Goal: Task Accomplishment & Management: Complete application form

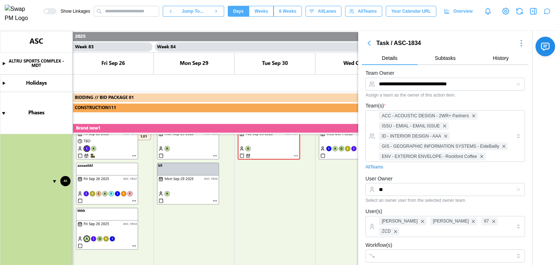
type textarea "*"
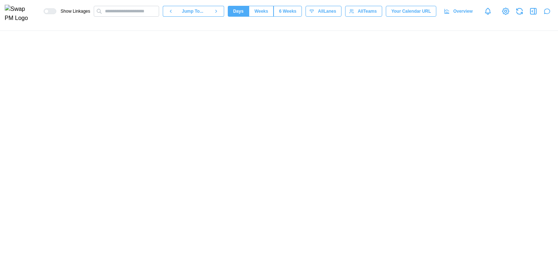
click at [425, 92] on div at bounding box center [279, 148] width 558 height 234
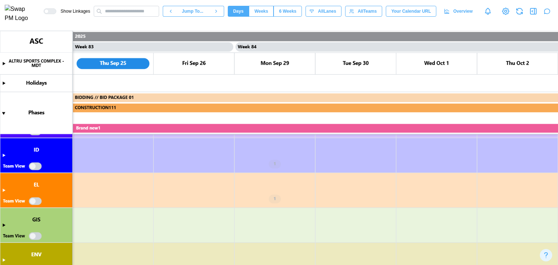
scroll to position [108, 0]
click at [35, 167] on canvas at bounding box center [279, 148] width 558 height 234
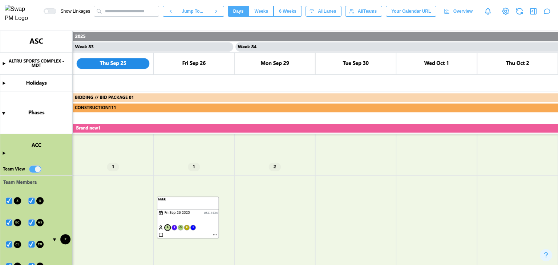
scroll to position [144, 0]
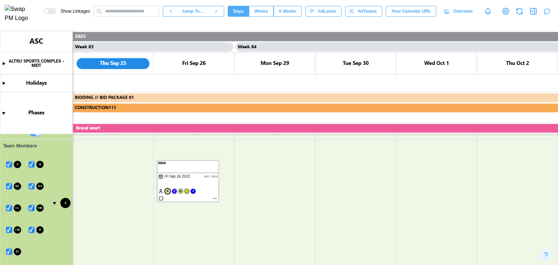
click at [9, 253] on canvas at bounding box center [279, 148] width 558 height 234
click at [32, 228] on canvas at bounding box center [279, 148] width 558 height 234
click at [8, 229] on canvas at bounding box center [279, 148] width 558 height 234
click at [32, 209] on canvas at bounding box center [279, 148] width 558 height 234
click at [6, 207] on canvas at bounding box center [279, 148] width 558 height 234
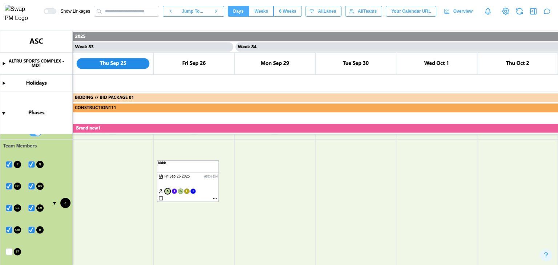
click at [32, 230] on canvas at bounding box center [279, 148] width 558 height 234
click at [9, 229] on canvas at bounding box center [279, 148] width 558 height 234
click at [31, 209] on canvas at bounding box center [279, 148] width 558 height 234
click at [12, 208] on canvas at bounding box center [279, 148] width 558 height 234
click at [9, 231] on canvas at bounding box center [279, 148] width 558 height 234
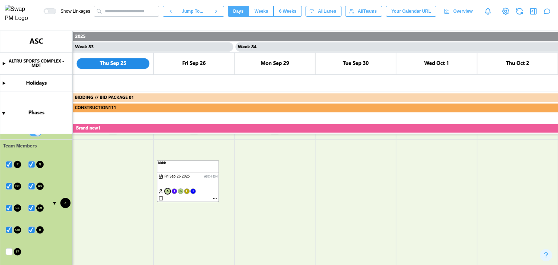
click at [32, 207] on canvas at bounding box center [279, 148] width 558 height 234
click at [30, 230] on canvas at bounding box center [279, 148] width 558 height 234
click at [11, 231] on canvas at bounding box center [279, 148] width 558 height 234
click at [30, 209] on canvas at bounding box center [279, 148] width 558 height 234
click at [9, 186] on canvas at bounding box center [279, 148] width 558 height 234
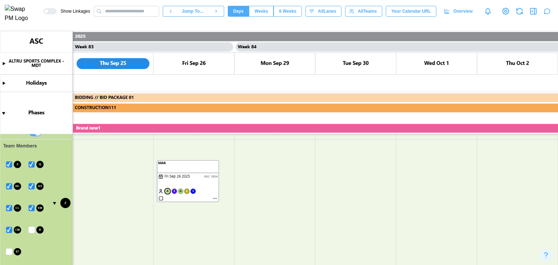
click at [34, 162] on canvas at bounding box center [279, 148] width 558 height 234
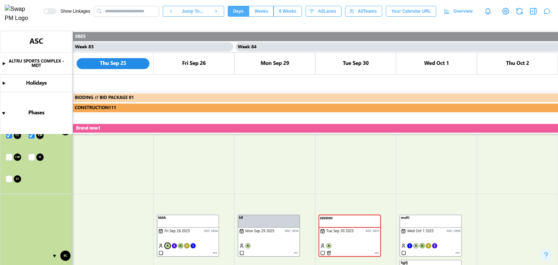
scroll to position [289, 0]
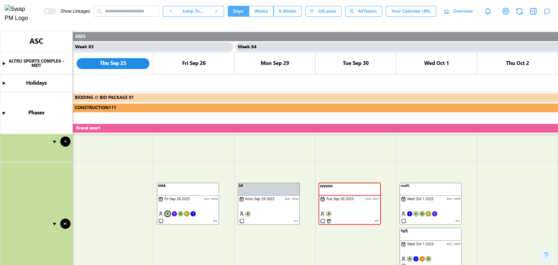
click at [164, 141] on canvas at bounding box center [279, 148] width 558 height 234
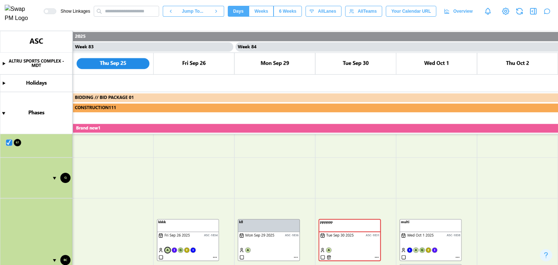
scroll to position [253, 0]
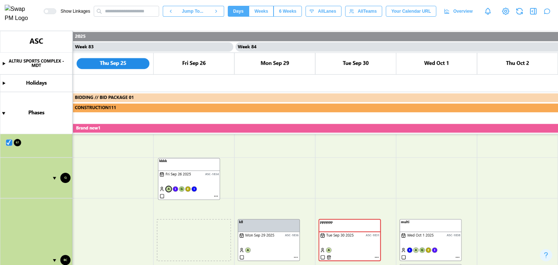
drag, startPoint x: 181, startPoint y: 222, endPoint x: 182, endPoint y: 161, distance: 61.0
click at [182, 161] on canvas at bounding box center [279, 148] width 558 height 234
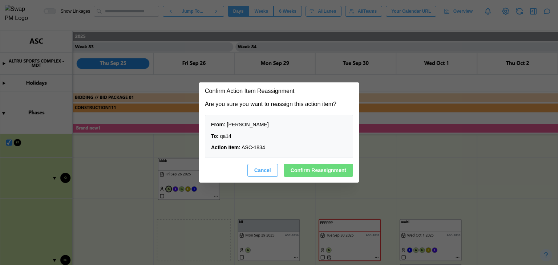
click at [299, 167] on span "Confirm Reassignment" at bounding box center [318, 170] width 56 height 12
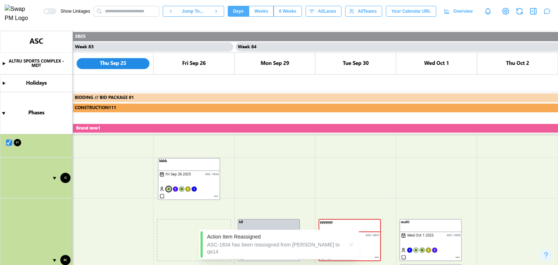
click at [216, 195] on canvas at bounding box center [279, 148] width 558 height 234
click at [216, 196] on canvas at bounding box center [279, 148] width 558 height 234
click at [215, 195] on canvas at bounding box center [279, 148] width 558 height 234
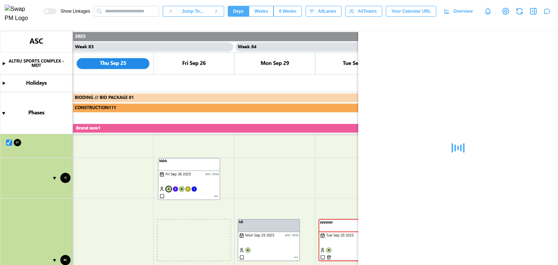
click at [215, 195] on canvas at bounding box center [279, 148] width 558 height 234
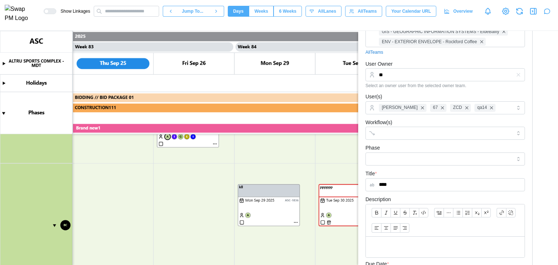
scroll to position [362, 0]
click at [169, 138] on canvas at bounding box center [279, 148] width 558 height 234
click at [433, 80] on input "**" at bounding box center [444, 74] width 159 height 13
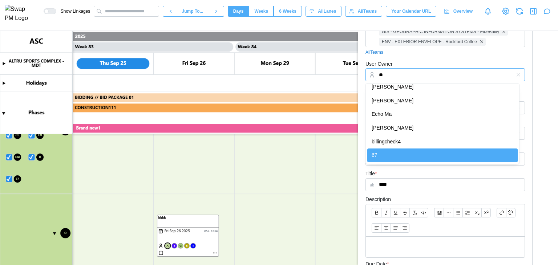
scroll to position [253, 0]
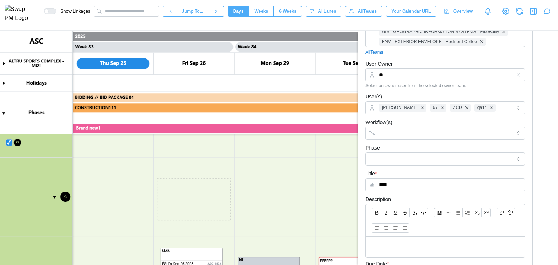
drag, startPoint x: 182, startPoint y: 182, endPoint x: 186, endPoint y: 251, distance: 69.1
click at [186, 251] on canvas at bounding box center [279, 148] width 558 height 234
drag, startPoint x: 176, startPoint y: 184, endPoint x: 183, endPoint y: 264, distance: 79.4
click at [182, 264] on canvas at bounding box center [279, 148] width 558 height 234
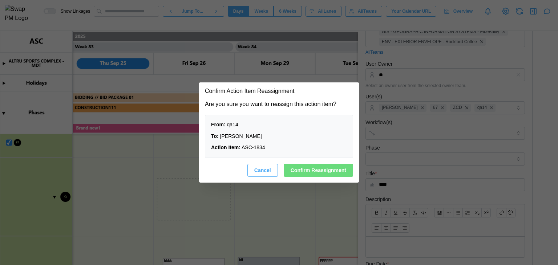
click at [311, 172] on span "Confirm Reassignment" at bounding box center [318, 170] width 56 height 12
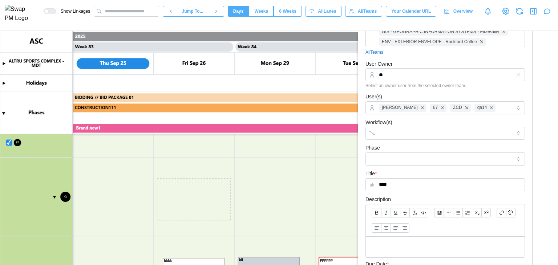
click at [518, 16] on icon "button" at bounding box center [519, 11] width 9 height 9
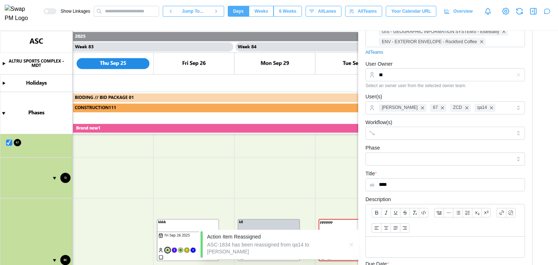
scroll to position [289, 0]
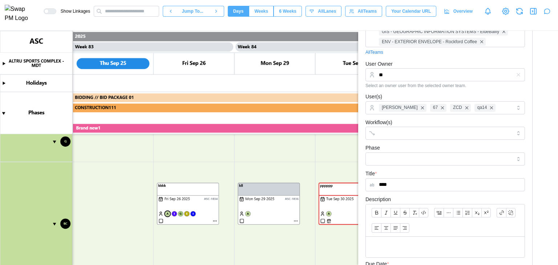
click at [214, 221] on canvas at bounding box center [279, 148] width 558 height 234
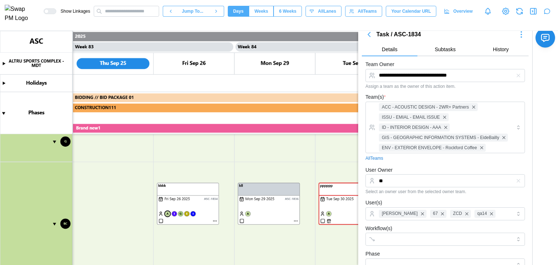
scroll to position [0, 0]
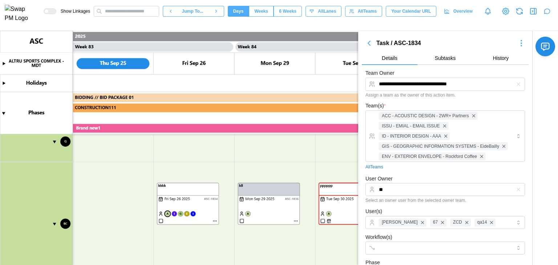
click at [370, 42] on icon "button" at bounding box center [368, 43] width 9 height 9
click at [533, 10] on icon "button" at bounding box center [533, 11] width 9 height 9
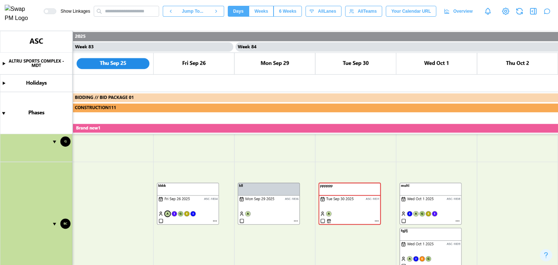
click at [213, 220] on canvas at bounding box center [279, 148] width 558 height 234
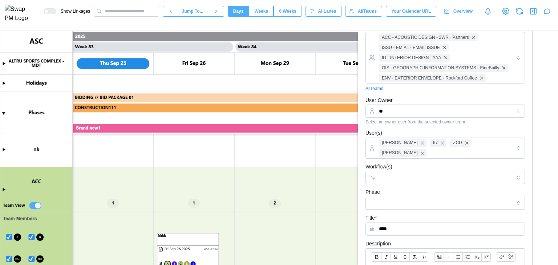
scroll to position [108, 0]
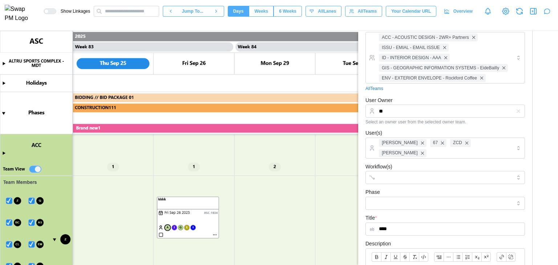
click at [4, 151] on canvas at bounding box center [279, 148] width 558 height 234
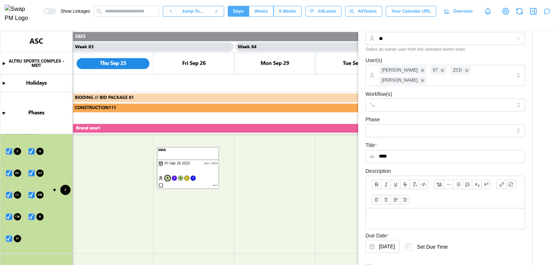
scroll to position [326, 0]
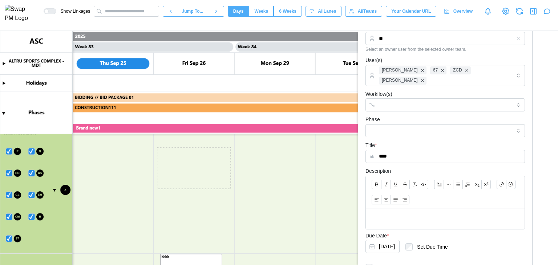
drag, startPoint x: 196, startPoint y: 156, endPoint x: 199, endPoint y: 266, distance: 109.7
click at [199, 265] on html "**********" at bounding box center [279, 132] width 558 height 265
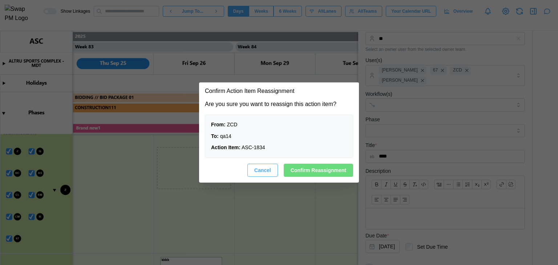
click at [322, 170] on span "Confirm Reassignment" at bounding box center [318, 170] width 56 height 12
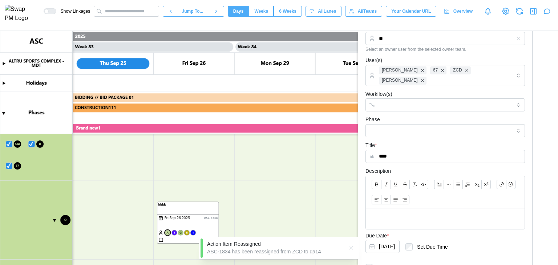
scroll to position [398, 0]
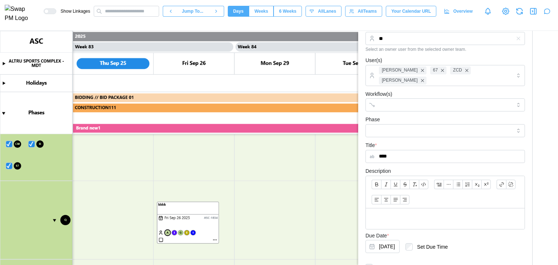
click at [215, 240] on canvas at bounding box center [279, 148] width 558 height 234
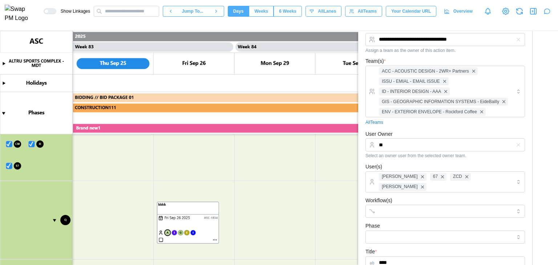
scroll to position [73, 0]
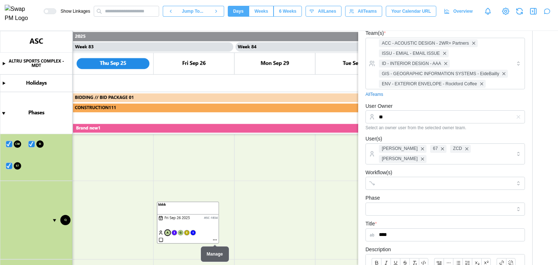
click at [215, 239] on canvas at bounding box center [279, 148] width 558 height 234
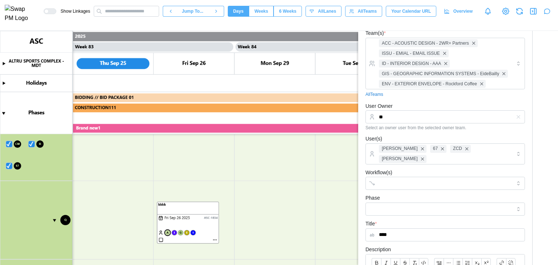
click at [215, 239] on canvas at bounding box center [279, 148] width 558 height 234
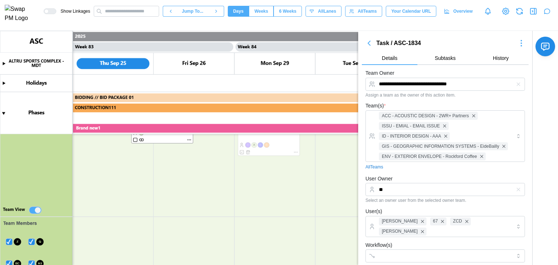
scroll to position [282, 0]
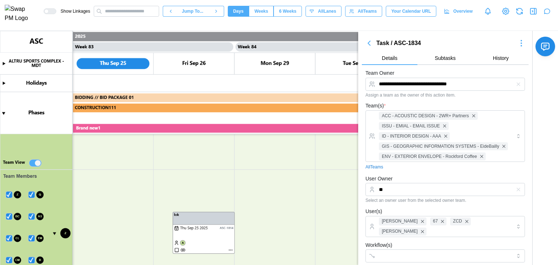
drag, startPoint x: 101, startPoint y: 206, endPoint x: 187, endPoint y: 212, distance: 87.0
click at [187, 214] on canvas at bounding box center [279, 148] width 558 height 234
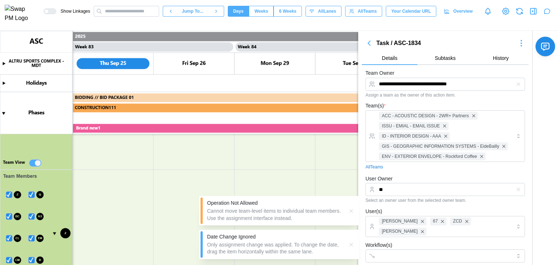
scroll to position [355, 0]
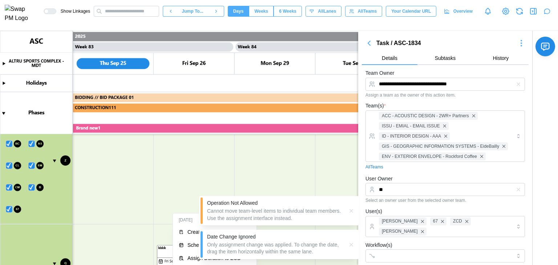
click at [144, 216] on canvas at bounding box center [279, 148] width 558 height 234
click at [140, 250] on canvas at bounding box center [279, 148] width 558 height 234
click at [350, 211] on icon "button" at bounding box center [351, 211] width 6 height 6
click at [348, 245] on icon "button" at bounding box center [351, 245] width 6 height 6
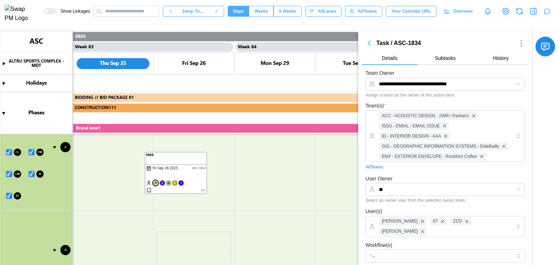
scroll to position [228, 0]
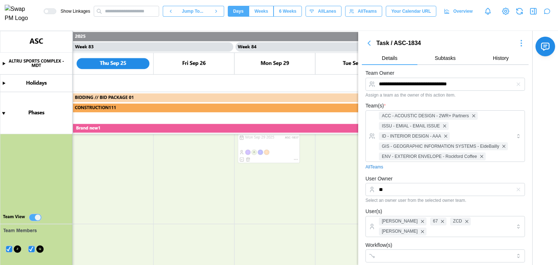
click at [178, 150] on canvas at bounding box center [279, 148] width 558 height 234
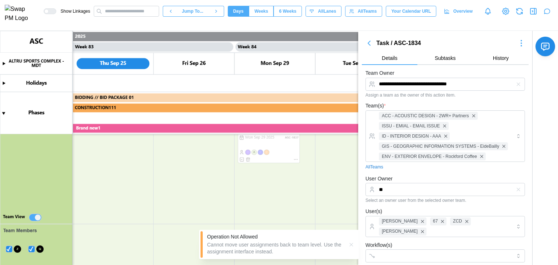
scroll to position [446, 0]
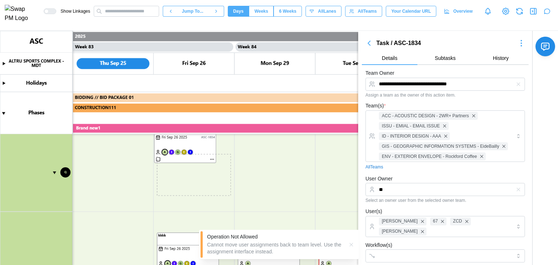
drag, startPoint x: 184, startPoint y: 153, endPoint x: 198, endPoint y: 167, distance: 19.5
click at [212, 178] on canvas at bounding box center [279, 148] width 558 height 234
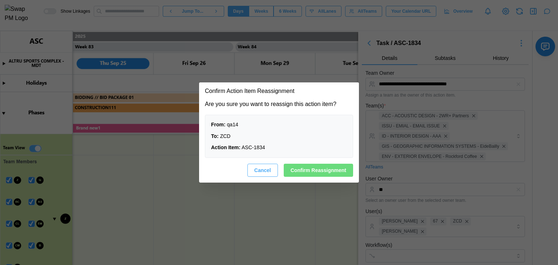
click at [271, 170] on span "Cancel" at bounding box center [262, 170] width 17 height 12
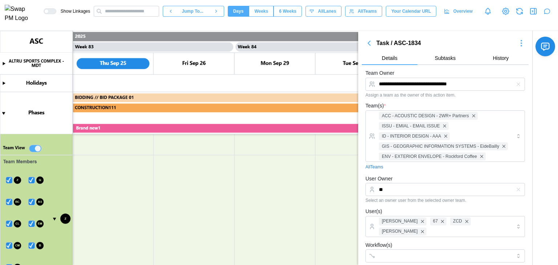
scroll to position [442, 0]
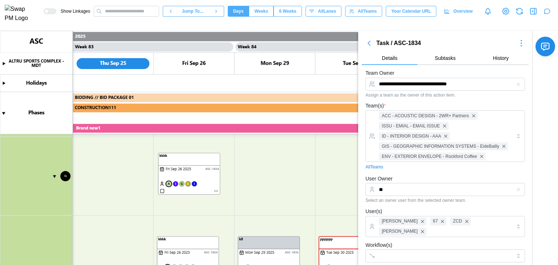
click at [216, 191] on canvas at bounding box center [279, 148] width 558 height 234
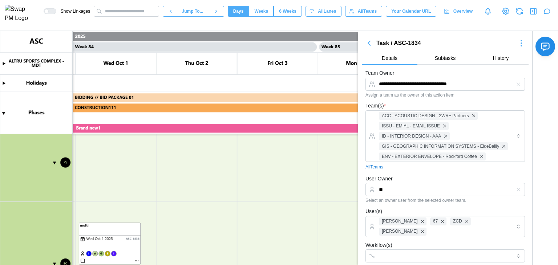
scroll to position [565, 0]
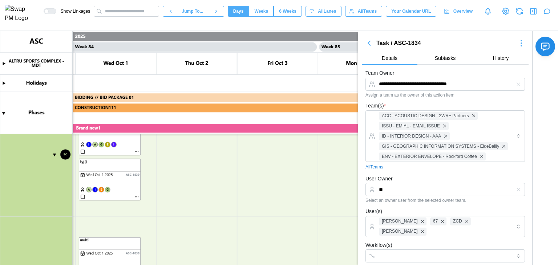
click at [529, 14] on icon "button" at bounding box center [533, 11] width 9 height 9
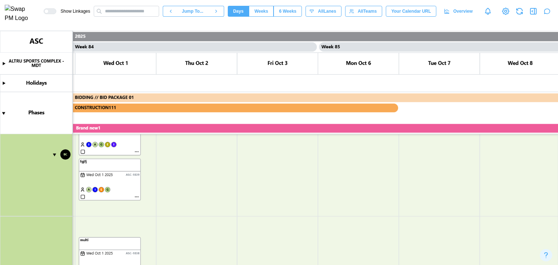
click at [537, 15] on icon "button" at bounding box center [533, 11] width 9 height 9
click at [535, 13] on icon "button" at bounding box center [533, 11] width 6 height 6
click at [299, 166] on canvas at bounding box center [279, 148] width 558 height 234
click at [277, 150] on canvas at bounding box center [279, 148] width 558 height 234
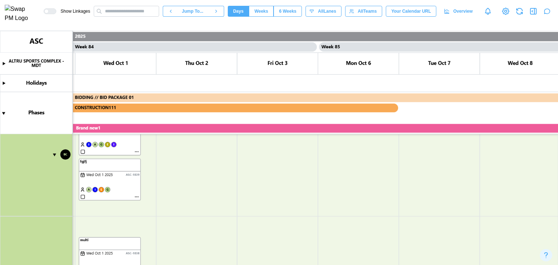
scroll to position [456, 0]
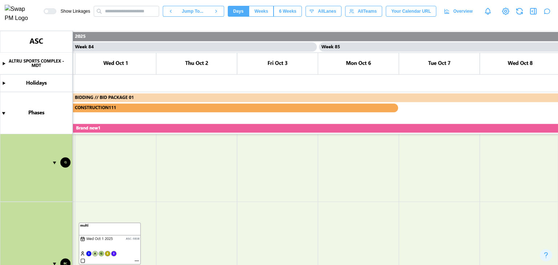
click at [284, 241] on canvas at bounding box center [279, 148] width 558 height 234
click at [287, 200] on canvas at bounding box center [279, 148] width 558 height 234
click at [284, 167] on canvas at bounding box center [279, 148] width 558 height 234
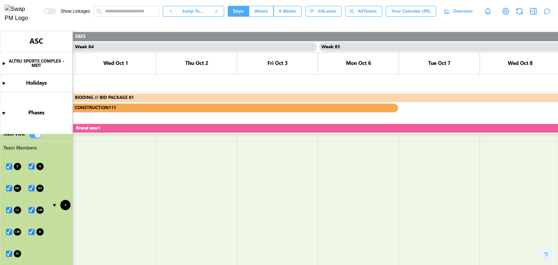
click at [534, 16] on icon "button" at bounding box center [533, 11] width 9 height 9
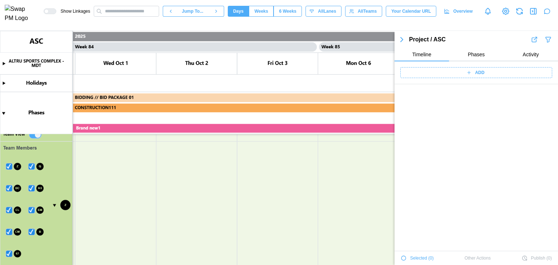
scroll to position [26362, 0]
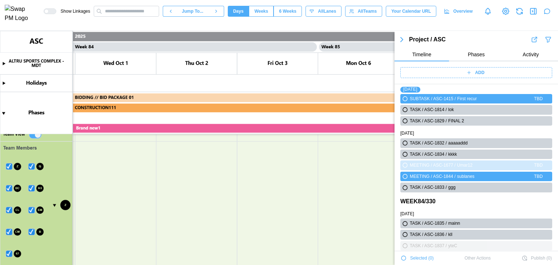
click at [474, 67] on div "ADD" at bounding box center [475, 72] width 163 height 23
drag, startPoint x: 277, startPoint y: 175, endPoint x: 268, endPoint y: 176, distance: 9.5
click at [277, 175] on canvas at bounding box center [279, 148] width 558 height 234
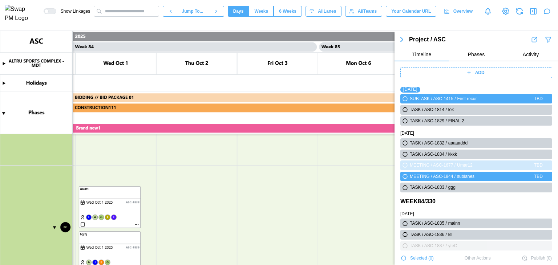
scroll to position [601, 0]
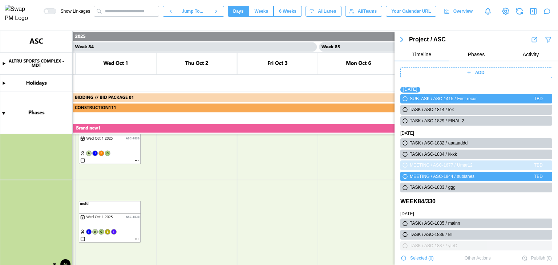
click at [184, 158] on canvas at bounding box center [279, 148] width 558 height 234
click at [186, 157] on canvas at bounding box center [279, 148] width 558 height 234
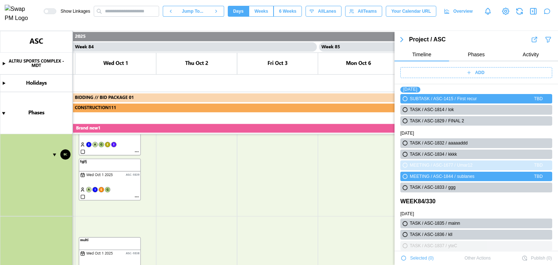
scroll to position [529, 0]
click at [186, 179] on canvas at bounding box center [279, 148] width 558 height 234
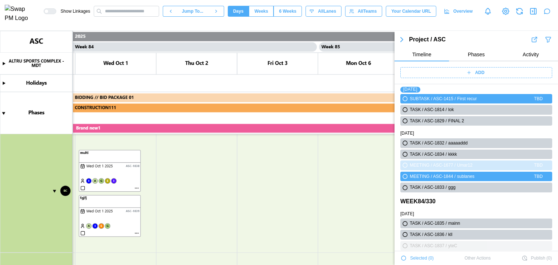
click at [186, 179] on canvas at bounding box center [279, 148] width 558 height 234
type textarea "*"
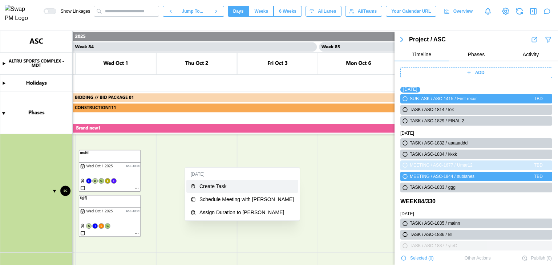
click at [203, 182] on button "Create Task" at bounding box center [242, 186] width 112 height 13
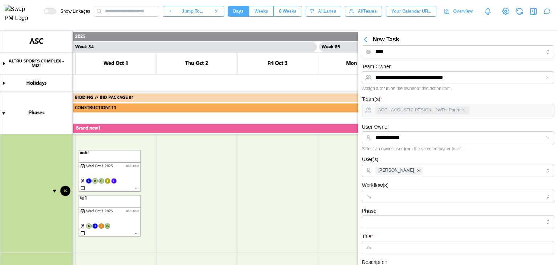
scroll to position [0, 0]
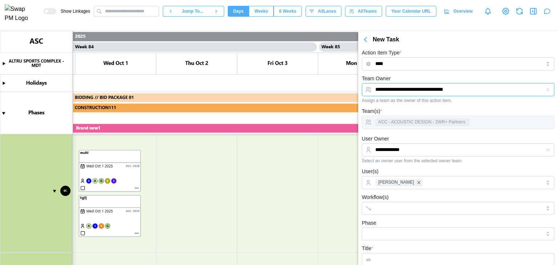
click at [486, 85] on input "**********" at bounding box center [458, 89] width 192 height 13
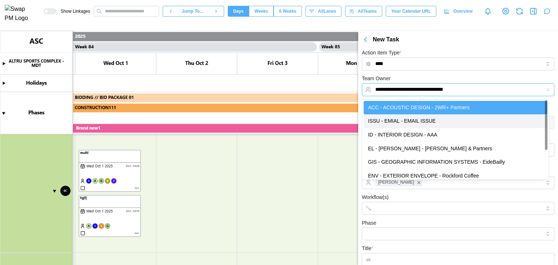
type input "**********"
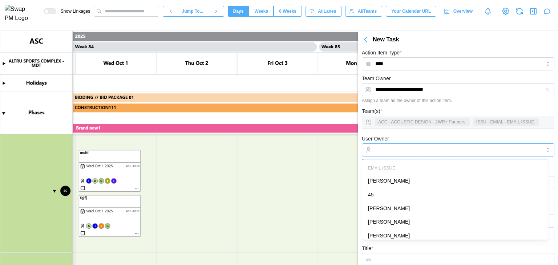
click at [417, 147] on input "User Owner" at bounding box center [458, 149] width 192 height 13
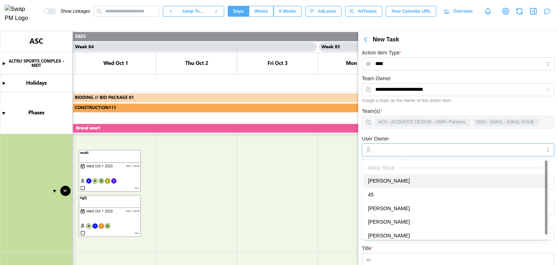
type input "**********"
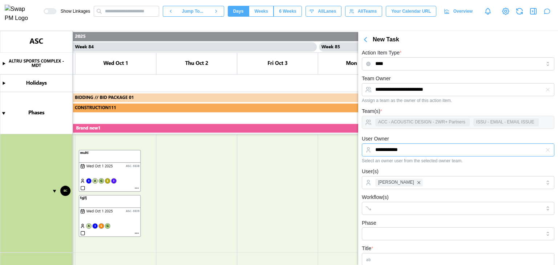
type textarea "*"
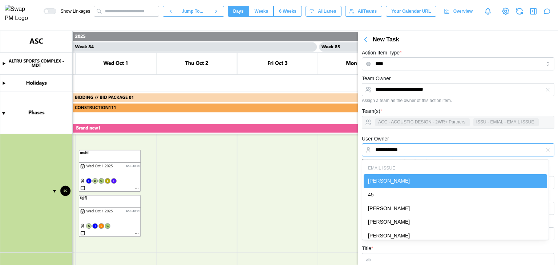
click at [402, 148] on input "**********" at bounding box center [458, 149] width 192 height 13
click at [424, 137] on div "**********" at bounding box center [458, 148] width 192 height 29
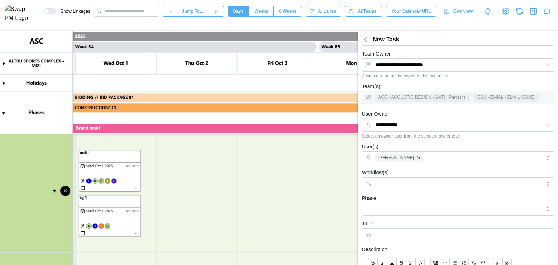
scroll to position [36, 0]
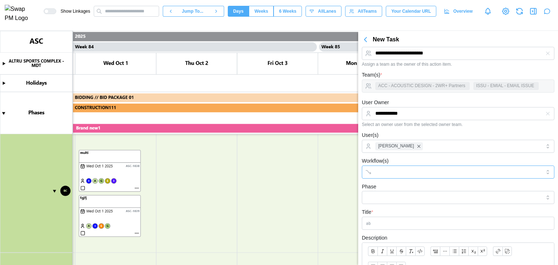
click at [401, 170] on input "Workflow(s)" at bounding box center [451, 172] width 152 height 6
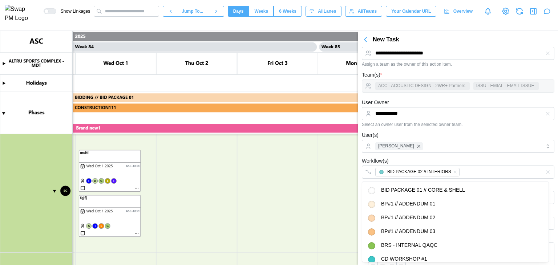
click at [453, 154] on form "**********" at bounding box center [458, 200] width 192 height 324
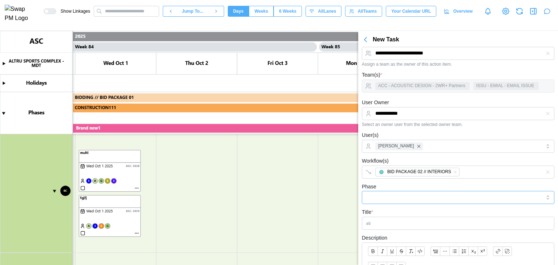
click at [420, 199] on input "Phase" at bounding box center [458, 197] width 192 height 13
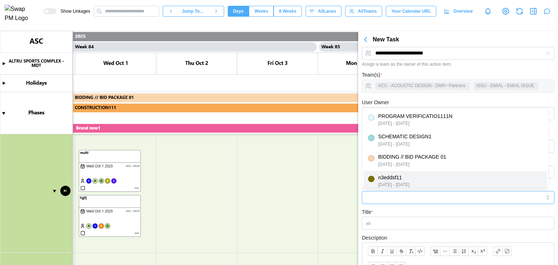
click at [409, 183] on div "May 6, 2025 - May 12, 2025" at bounding box center [393, 184] width 31 height 7
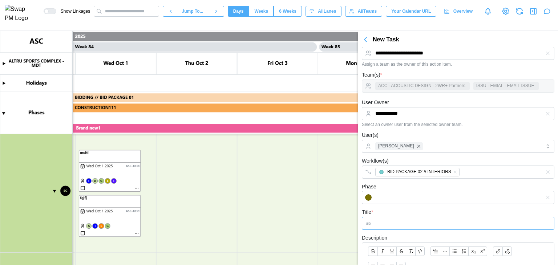
type input "*********"
click at [401, 224] on input "Title *" at bounding box center [458, 223] width 192 height 13
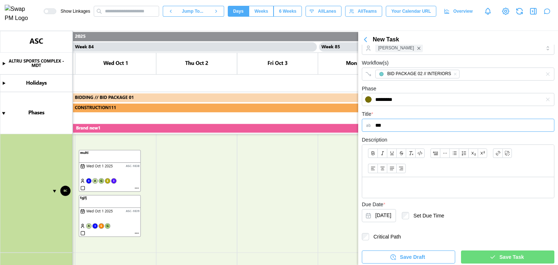
scroll to position [136, 0]
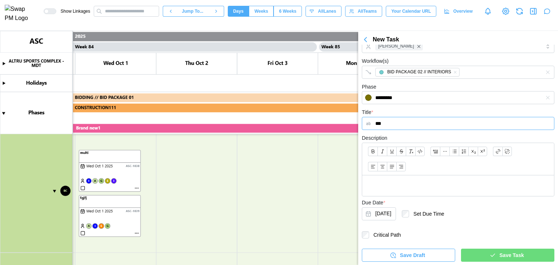
type input "***"
click at [499, 250] on span "Save Task" at bounding box center [511, 255] width 24 height 12
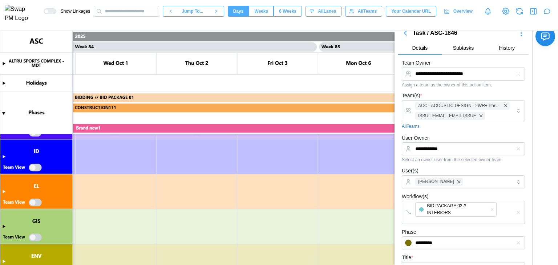
scroll to position [1255, 0]
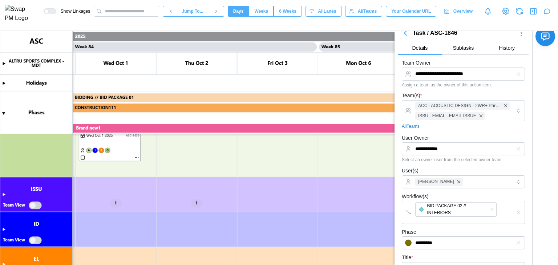
click at [4, 195] on canvas at bounding box center [279, 148] width 558 height 234
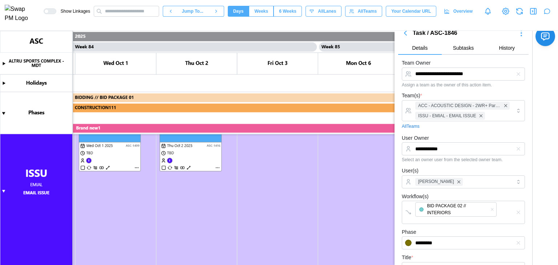
scroll to position [1363, 0]
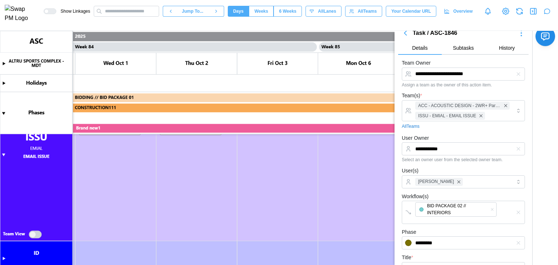
click at [38, 234] on canvas at bounding box center [279, 148] width 558 height 234
click at [33, 234] on canvas at bounding box center [279, 148] width 558 height 234
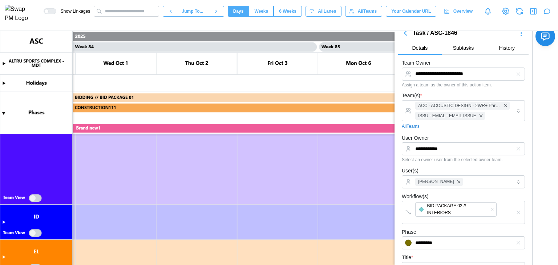
click at [32, 199] on canvas at bounding box center [279, 148] width 558 height 234
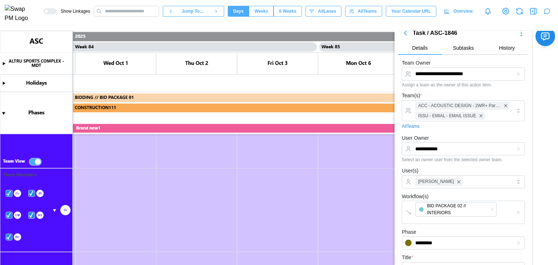
scroll to position [1472, 0]
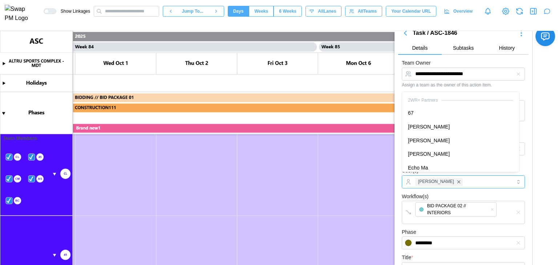
click at [473, 181] on div "Bill Clifford" at bounding box center [462, 182] width 98 height 12
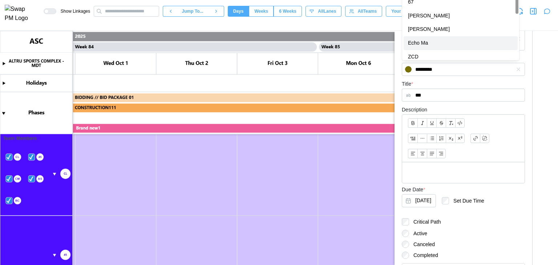
scroll to position [241, 0]
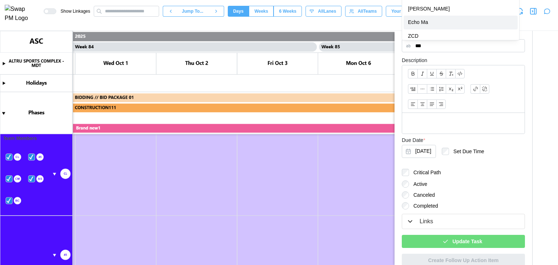
click at [449, 235] on div "Update Task" at bounding box center [461, 241] width 111 height 12
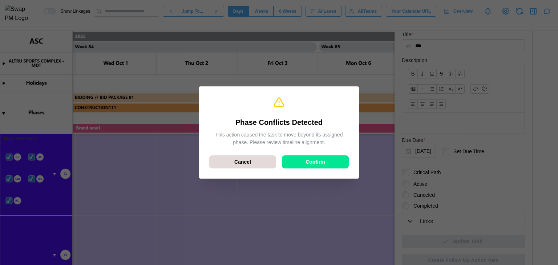
click at [303, 164] on div "Confirm" at bounding box center [315, 162] width 53 height 12
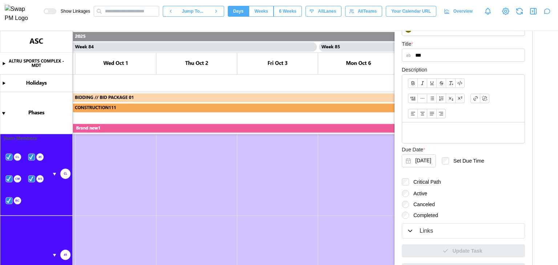
scroll to position [205, 0]
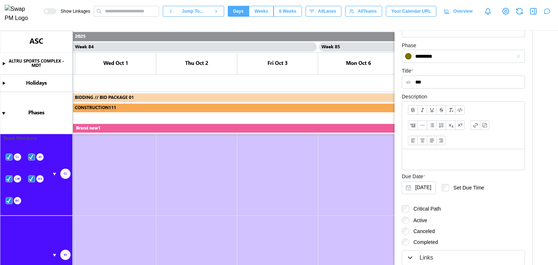
type textarea "*"
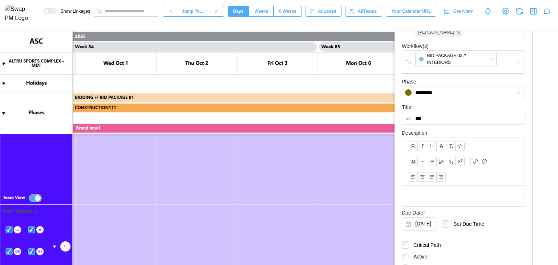
scroll to position [1472, 0]
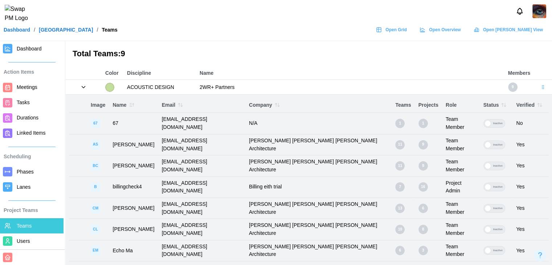
click at [22, 32] on link "Dashboard" at bounding box center [17, 29] width 26 height 5
click at [15, 32] on link "Dashboard" at bounding box center [17, 29] width 26 height 5
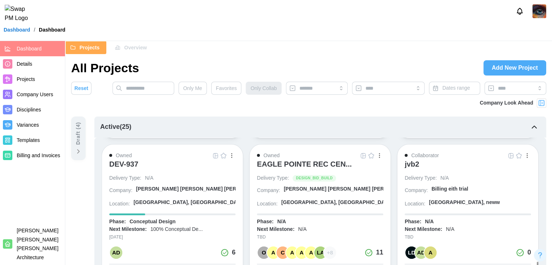
scroll to position [447, 0]
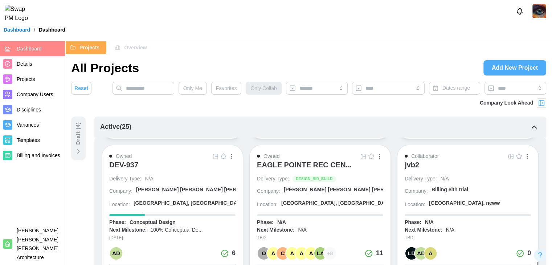
click at [118, 160] on div "DEV-937" at bounding box center [123, 164] width 29 height 9
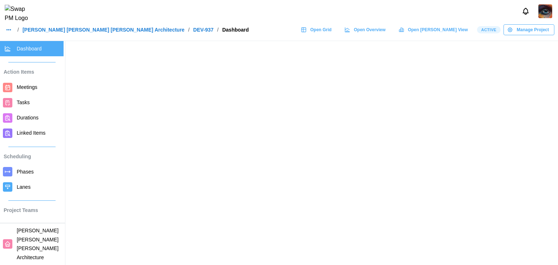
click at [331, 35] on span "Open Grid" at bounding box center [320, 30] width 21 height 10
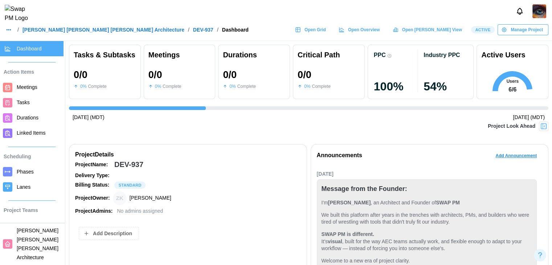
click at [26, 226] on span "Teams" at bounding box center [24, 226] width 15 height 6
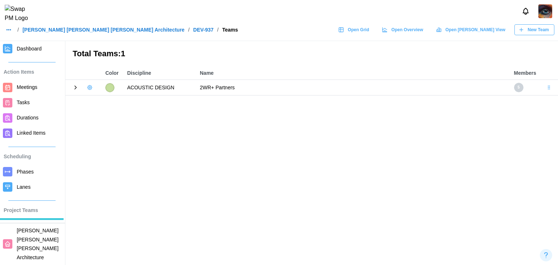
click at [73, 89] on icon at bounding box center [75, 87] width 7 height 7
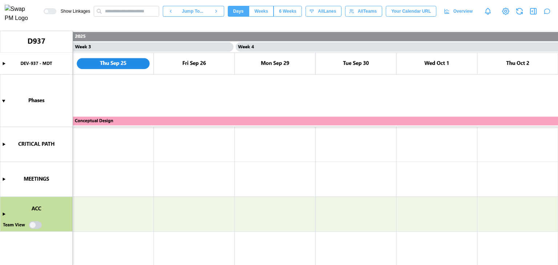
scroll to position [0, 1051]
click at [36, 225] on canvas at bounding box center [279, 148] width 558 height 234
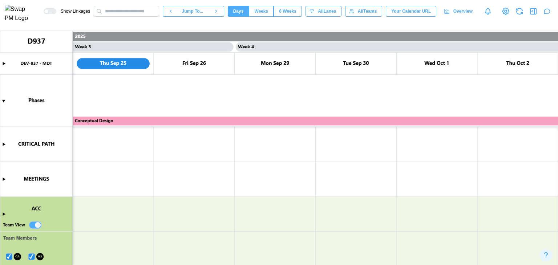
click at [36, 225] on canvas at bounding box center [279, 148] width 558 height 234
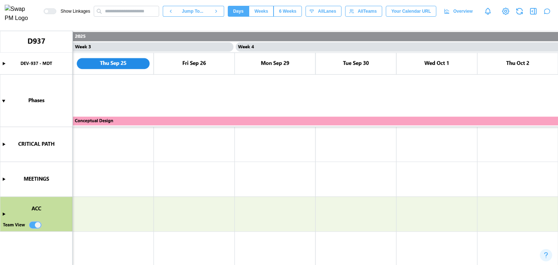
click at [35, 225] on canvas at bounding box center [279, 148] width 558 height 234
click at [32, 226] on canvas at bounding box center [279, 148] width 558 height 234
click at [33, 225] on canvas at bounding box center [279, 148] width 558 height 234
click at [33, 224] on canvas at bounding box center [279, 148] width 558 height 234
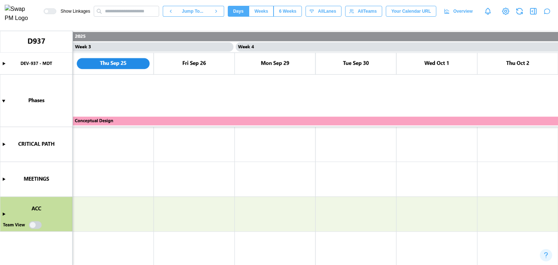
type textarea "*"
click at [32, 224] on canvas at bounding box center [279, 148] width 558 height 234
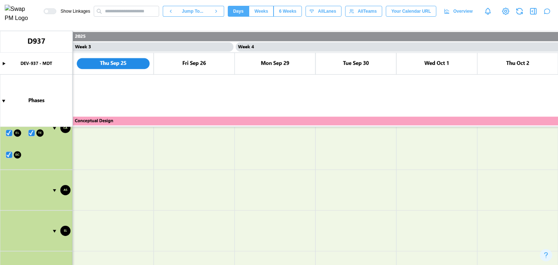
scroll to position [73, 0]
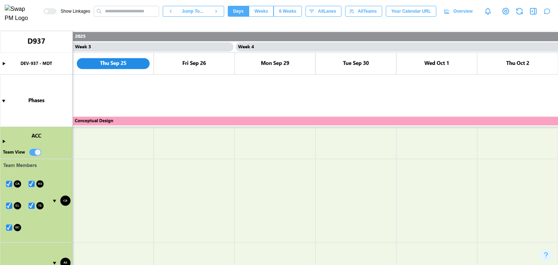
click at [7, 228] on canvas at bounding box center [279, 148] width 558 height 234
click at [31, 203] on canvas at bounding box center [279, 148] width 558 height 234
click at [8, 204] on canvas at bounding box center [279, 148] width 558 height 234
click at [30, 182] on canvas at bounding box center [279, 148] width 558 height 234
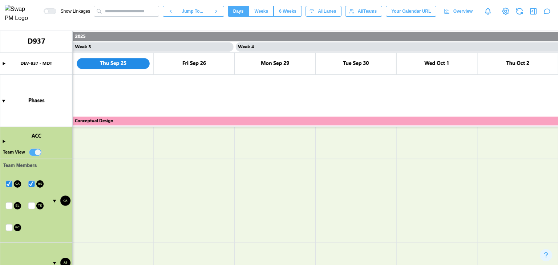
click at [7, 201] on canvas at bounding box center [279, 148] width 558 height 234
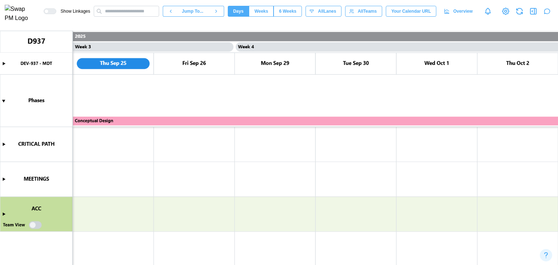
click at [35, 225] on canvas at bounding box center [279, 148] width 558 height 234
click at [36, 227] on canvas at bounding box center [279, 148] width 558 height 234
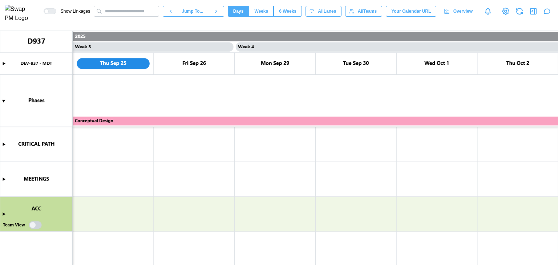
scroll to position [0, 1051]
click at [36, 225] on canvas at bounding box center [279, 148] width 558 height 234
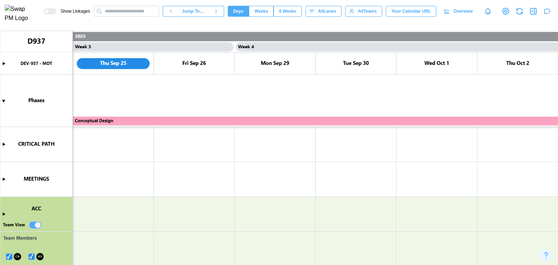
scroll to position [73, 0]
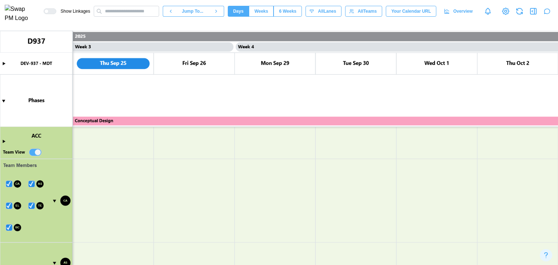
click at [9, 228] on canvas at bounding box center [279, 148] width 558 height 234
click at [31, 205] on canvas at bounding box center [279, 148] width 558 height 234
click at [7, 202] on canvas at bounding box center [279, 148] width 558 height 234
click at [30, 180] on canvas at bounding box center [279, 148] width 558 height 234
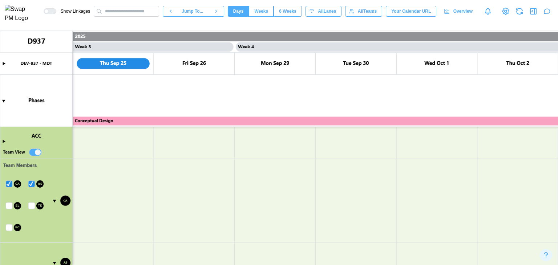
click at [9, 203] on canvas at bounding box center [279, 148] width 558 height 234
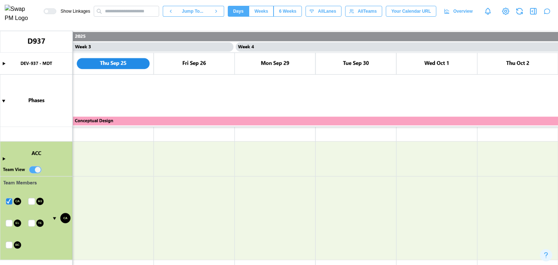
scroll to position [0, 0]
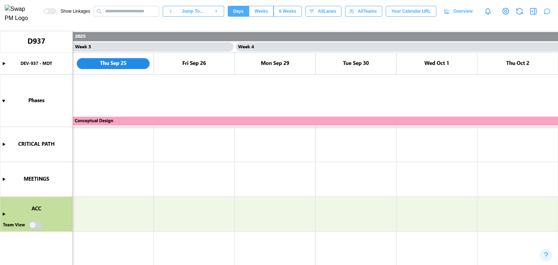
click at [37, 226] on canvas at bounding box center [279, 148] width 558 height 234
type textarea "*"
click at [38, 223] on canvas at bounding box center [279, 148] width 558 height 234
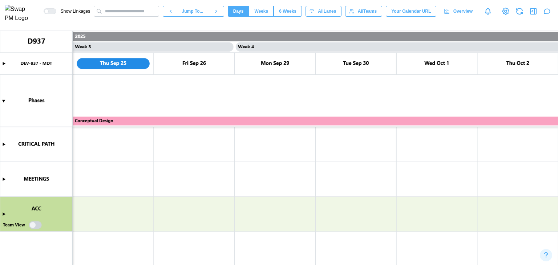
click at [32, 222] on canvas at bounding box center [279, 148] width 558 height 234
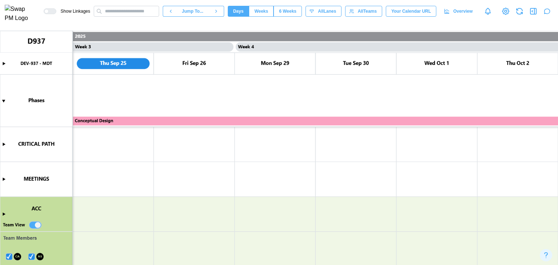
scroll to position [73, 0]
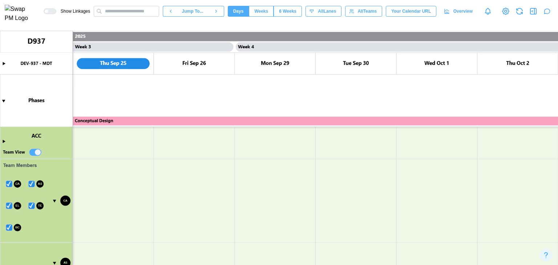
click at [9, 226] on canvas at bounding box center [279, 148] width 558 height 234
click at [30, 203] on canvas at bounding box center [279, 148] width 558 height 234
click at [11, 207] on canvas at bounding box center [279, 148] width 558 height 234
click at [36, 181] on canvas at bounding box center [279, 148] width 558 height 234
click at [32, 185] on canvas at bounding box center [279, 148] width 558 height 234
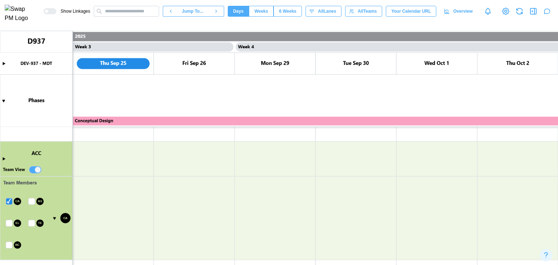
scroll to position [55, 0]
click at [9, 201] on canvas at bounding box center [279, 148] width 558 height 234
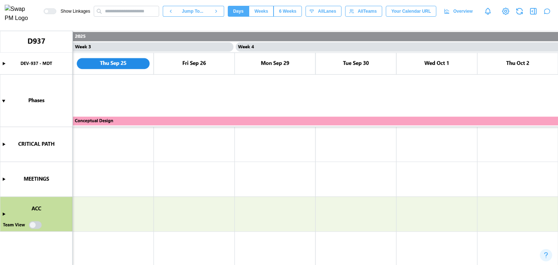
click at [38, 227] on canvas at bounding box center [279, 148] width 558 height 234
type textarea "*"
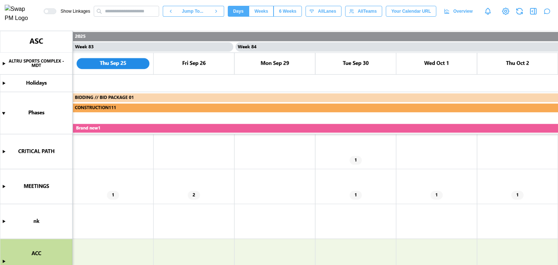
scroll to position [109, 0]
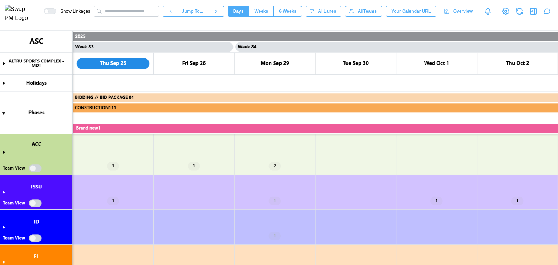
click at [3, 192] on canvas at bounding box center [279, 148] width 558 height 234
click at [38, 168] on canvas at bounding box center [279, 148] width 558 height 234
click at [34, 204] on canvas at bounding box center [279, 148] width 558 height 234
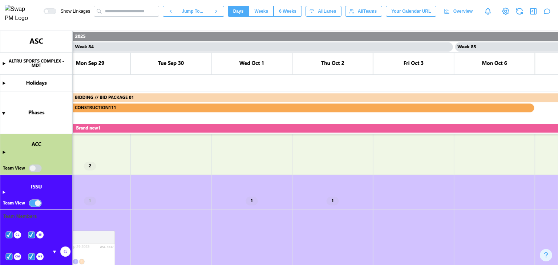
click at [36, 169] on canvas at bounding box center [279, 148] width 558 height 234
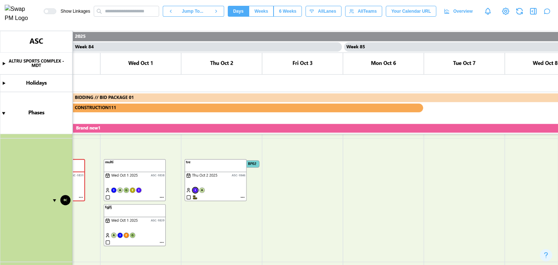
scroll to position [0, 33677]
click at [241, 197] on canvas at bounding box center [279, 148] width 558 height 234
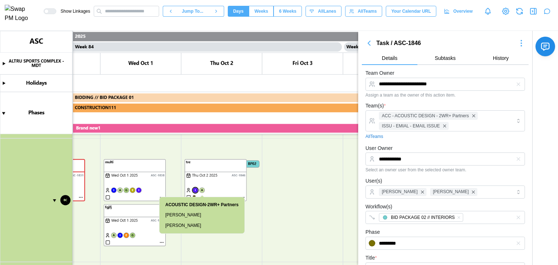
scroll to position [10, 0]
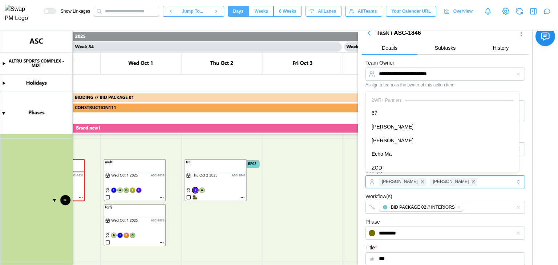
click at [480, 185] on div "Caleb Leftin Bill Clifford" at bounding box center [444, 182] width 134 height 12
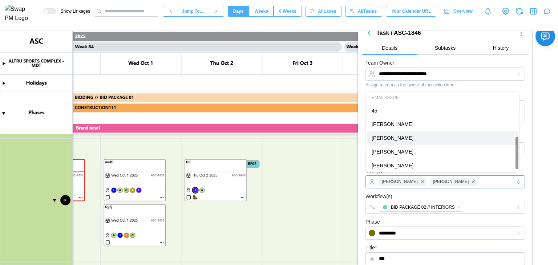
scroll to position [114, 0]
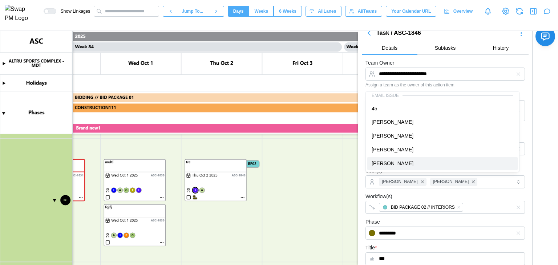
click at [219, 230] on canvas at bounding box center [279, 148] width 558 height 234
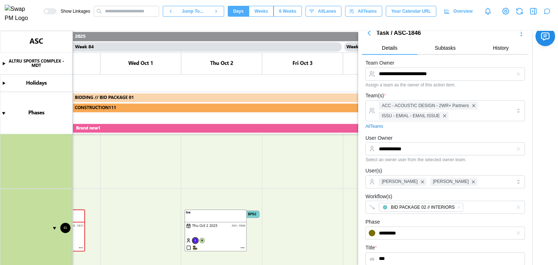
scroll to position [624, 0]
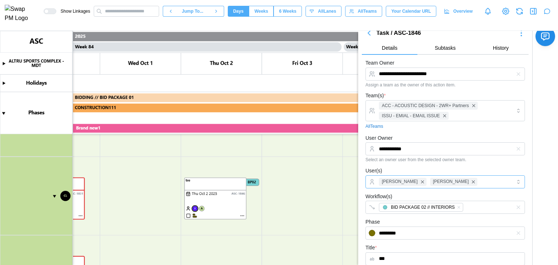
click at [456, 181] on div "Caleb Leftin Bill Clifford" at bounding box center [444, 182] width 134 height 12
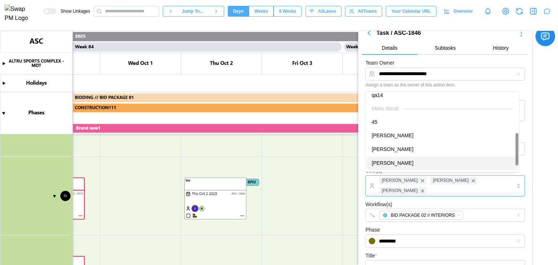
scroll to position [100, 0]
click at [477, 200] on div "Workflow(s) BID PACKAGE 02 // INTERIORS" at bounding box center [444, 211] width 159 height 22
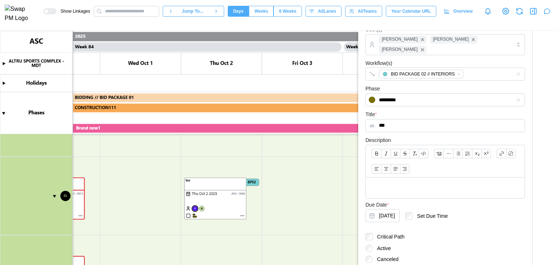
scroll to position [216, 0]
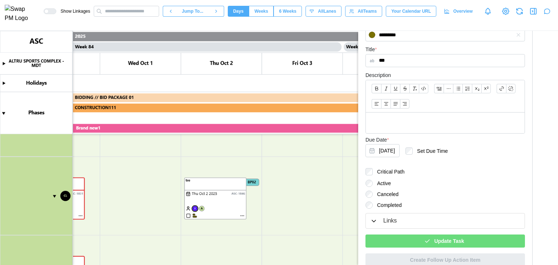
click at [456, 235] on span "Update Task" at bounding box center [449, 241] width 30 height 12
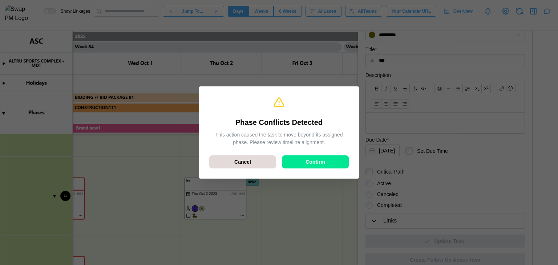
click at [309, 162] on span "Confirm" at bounding box center [315, 162] width 20 height 12
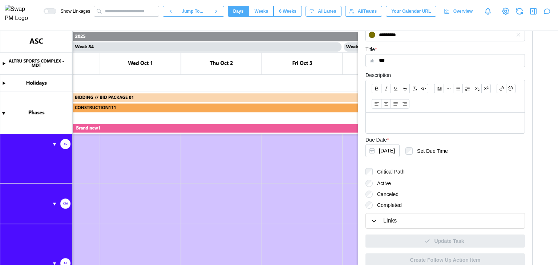
scroll to position [1122, 0]
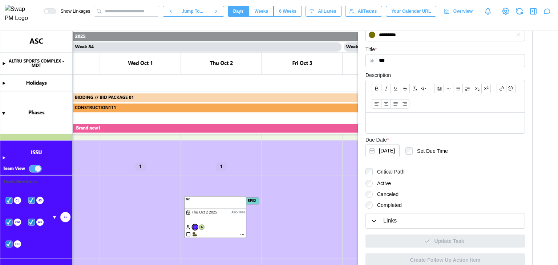
click at [41, 168] on canvas at bounding box center [279, 148] width 558 height 234
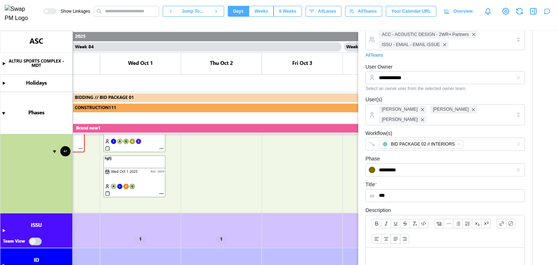
scroll to position [0, 0]
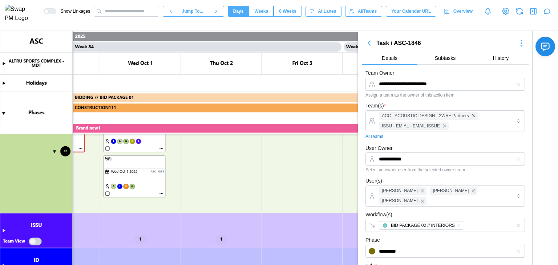
click at [370, 46] on icon "button" at bounding box center [368, 43] width 9 height 9
click at [370, 45] on icon "button" at bounding box center [368, 43] width 9 height 9
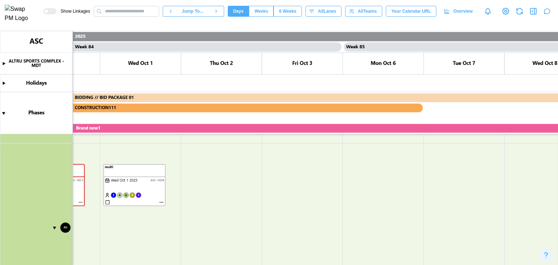
scroll to position [70, 0]
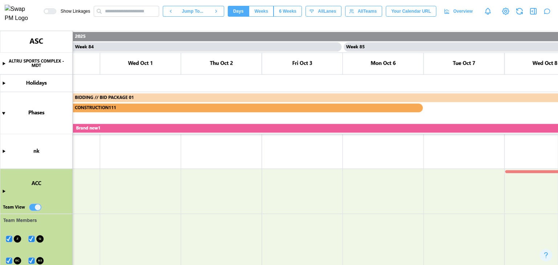
click at [37, 206] on canvas at bounding box center [279, 148] width 558 height 234
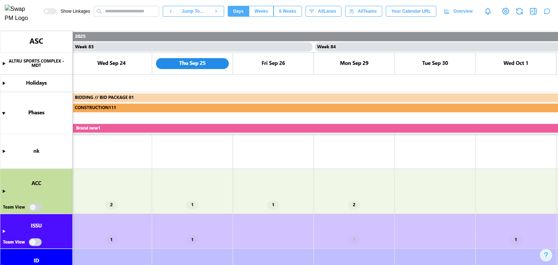
scroll to position [0, 33302]
click at [4, 189] on canvas at bounding box center [279, 148] width 558 height 234
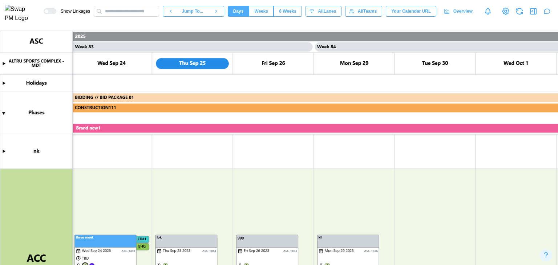
scroll to position [287, 0]
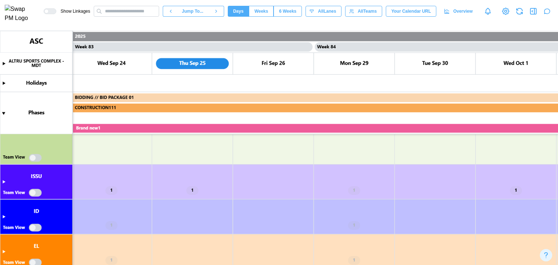
click at [2, 182] on canvas at bounding box center [279, 148] width 558 height 234
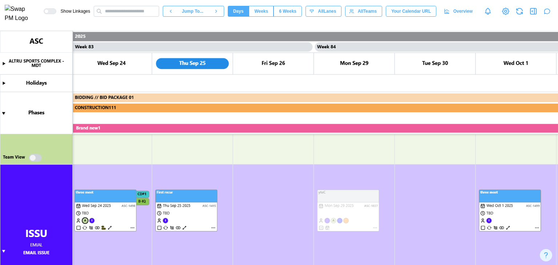
scroll to position [251, 0]
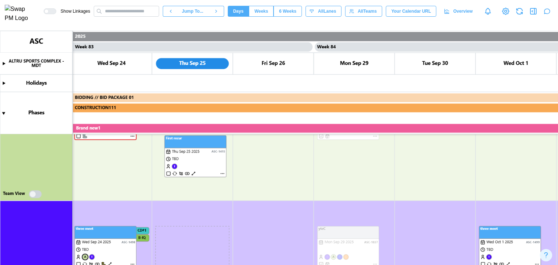
drag, startPoint x: 181, startPoint y: 232, endPoint x: 185, endPoint y: 144, distance: 88.3
click at [185, 144] on canvas at bounding box center [279, 148] width 558 height 234
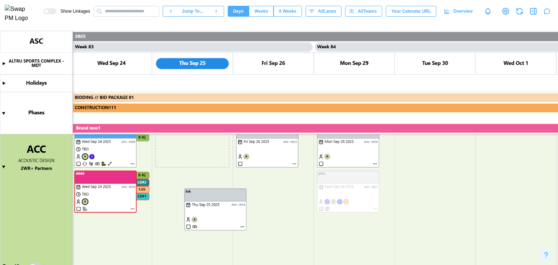
scroll to position [278, 0]
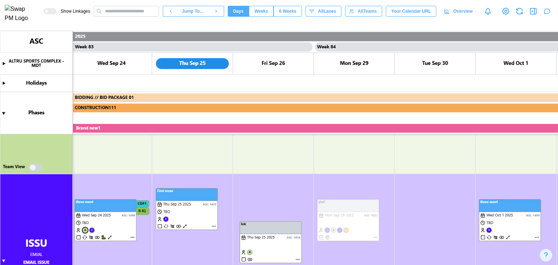
drag, startPoint x: 194, startPoint y: 135, endPoint x: 278, endPoint y: 231, distance: 127.3
click at [278, 231] on canvas at bounding box center [279, 148] width 558 height 234
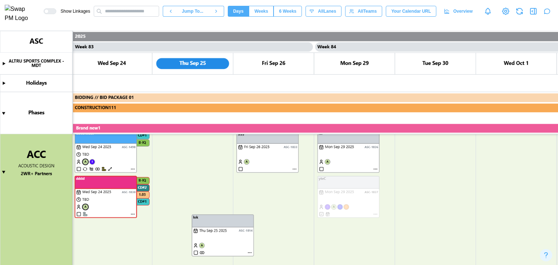
scroll to position [215, 0]
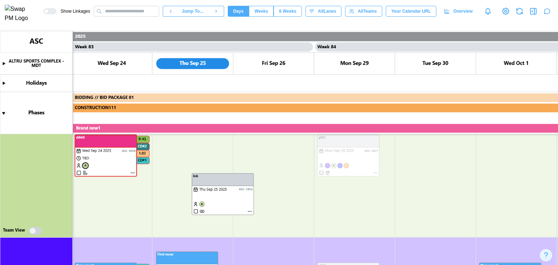
click at [522, 12] on icon "button" at bounding box center [519, 11] width 9 height 9
type textarea "*"
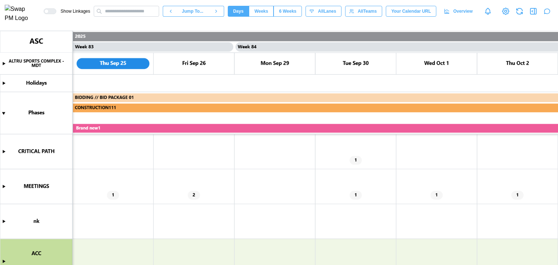
scroll to position [73, 0]
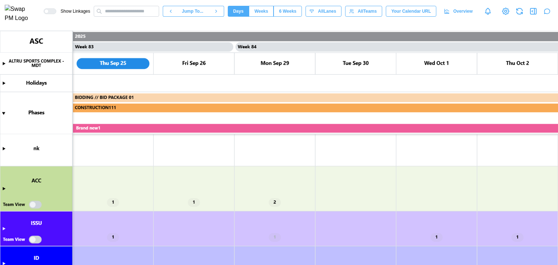
click at [4, 189] on canvas at bounding box center [279, 148] width 558 height 234
click at [5, 188] on canvas at bounding box center [279, 148] width 558 height 234
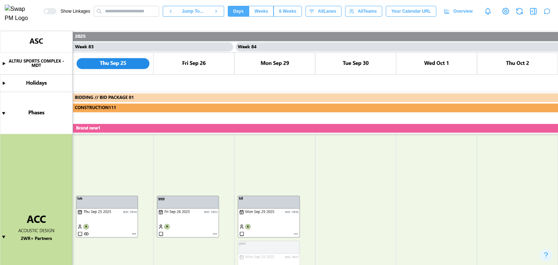
scroll to position [145, 0]
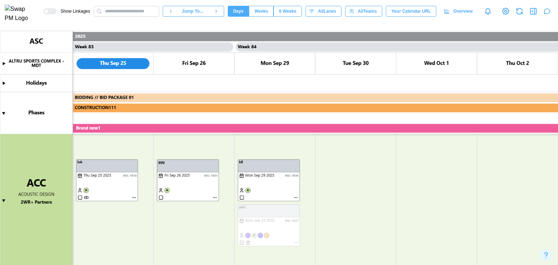
type textarea "*"
